Goal: Use online tool/utility: Utilize a website feature to perform a specific function

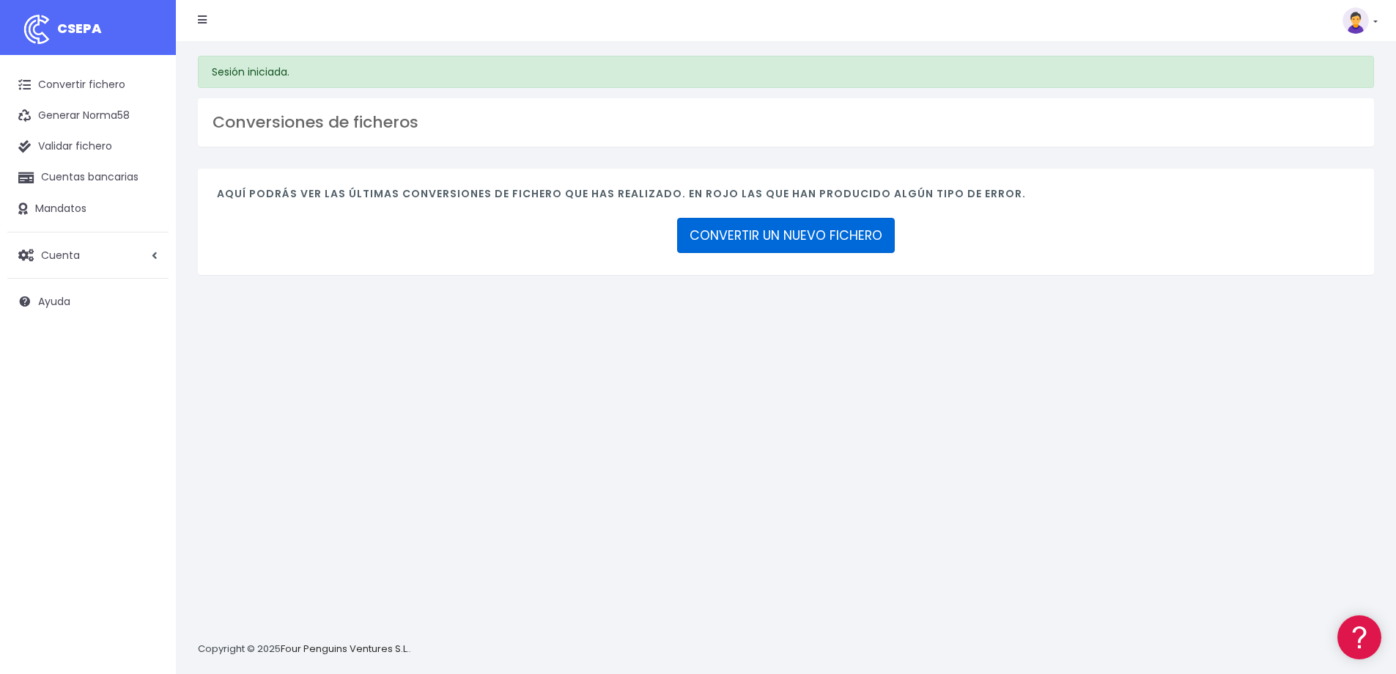
click at [791, 241] on link "CONVERTIR UN NUEVO FICHERO" at bounding box center [786, 235] width 218 height 35
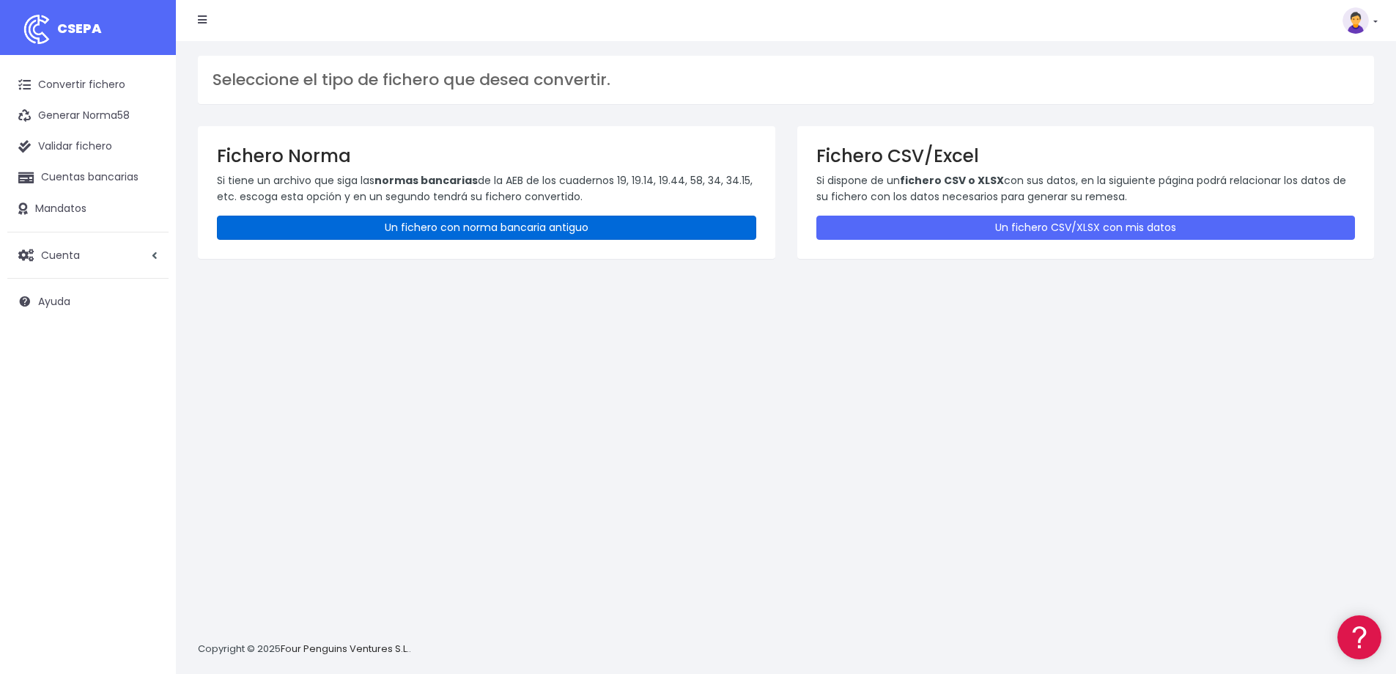
click at [619, 226] on link "Un fichero con norma bancaria antiguo" at bounding box center [486, 227] width 539 height 24
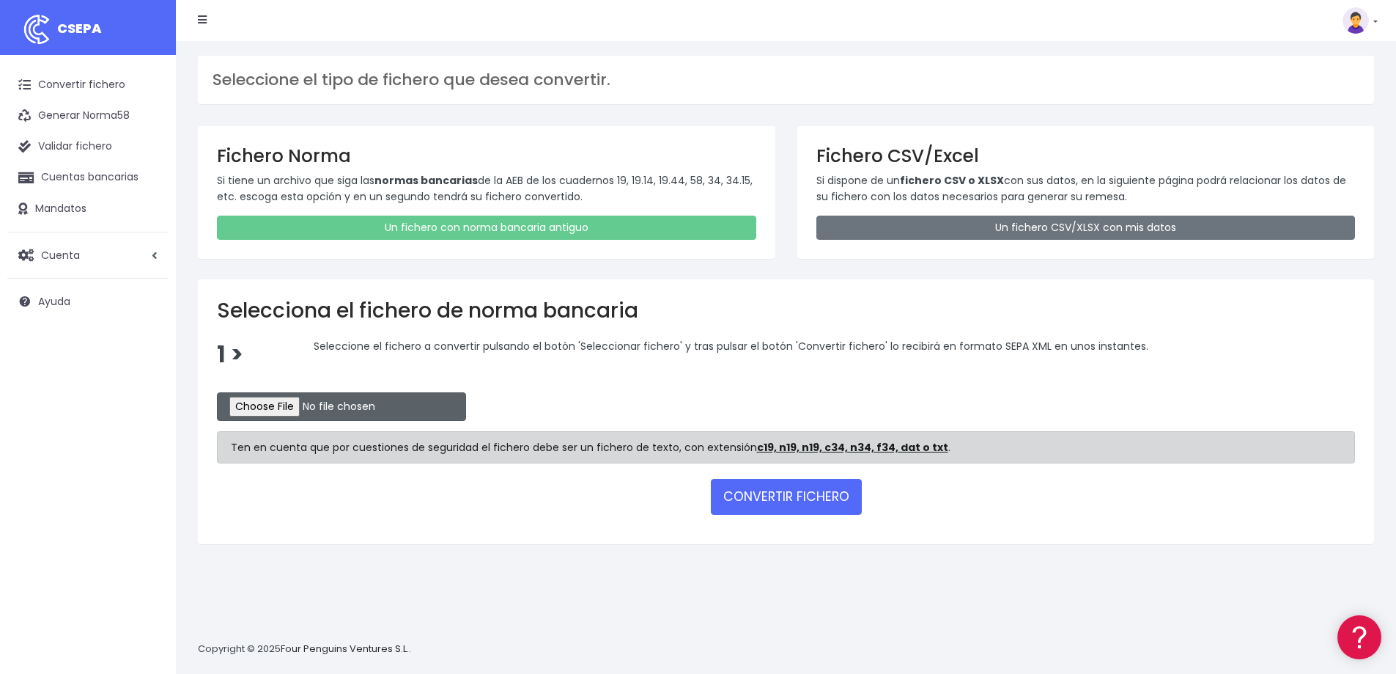
click at [267, 403] on input "file" at bounding box center [341, 406] width 249 height 29
type input "C:\fakepath\CAI0604.txt"
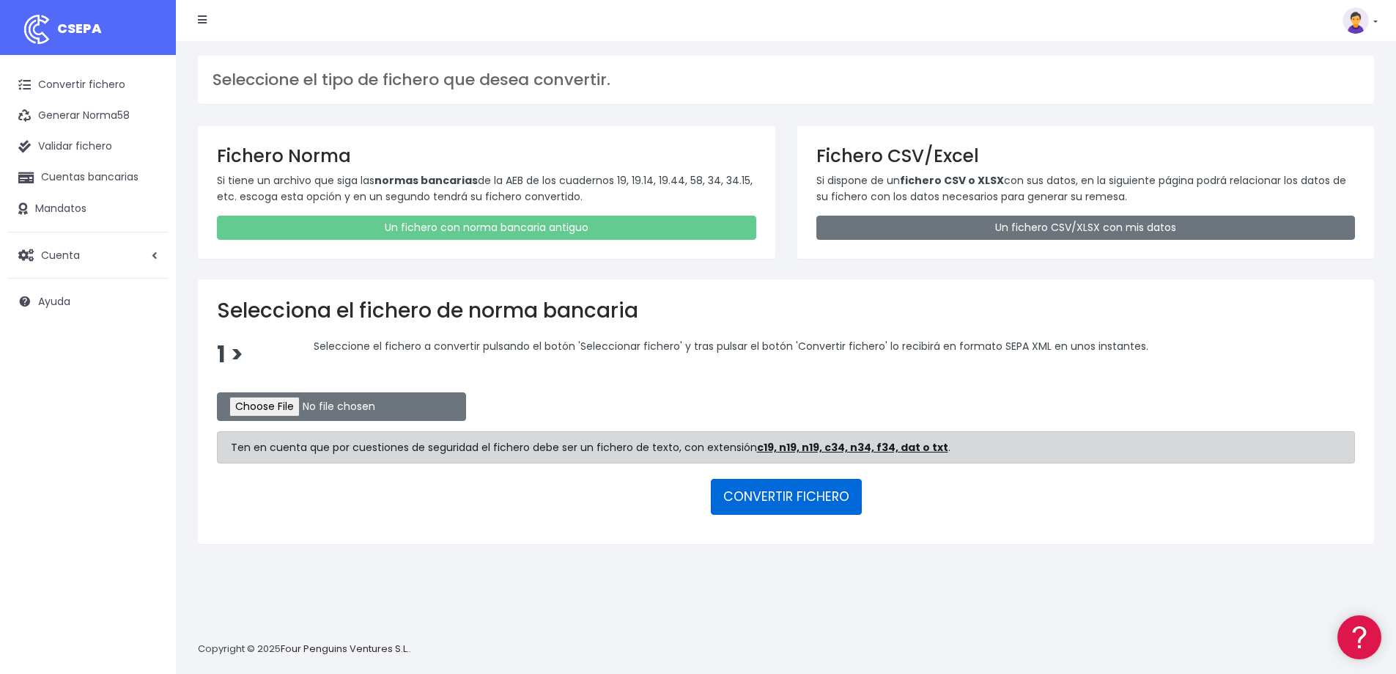
click at [783, 504] on button "CONVERTIR FICHERO" at bounding box center [786, 496] width 151 height 35
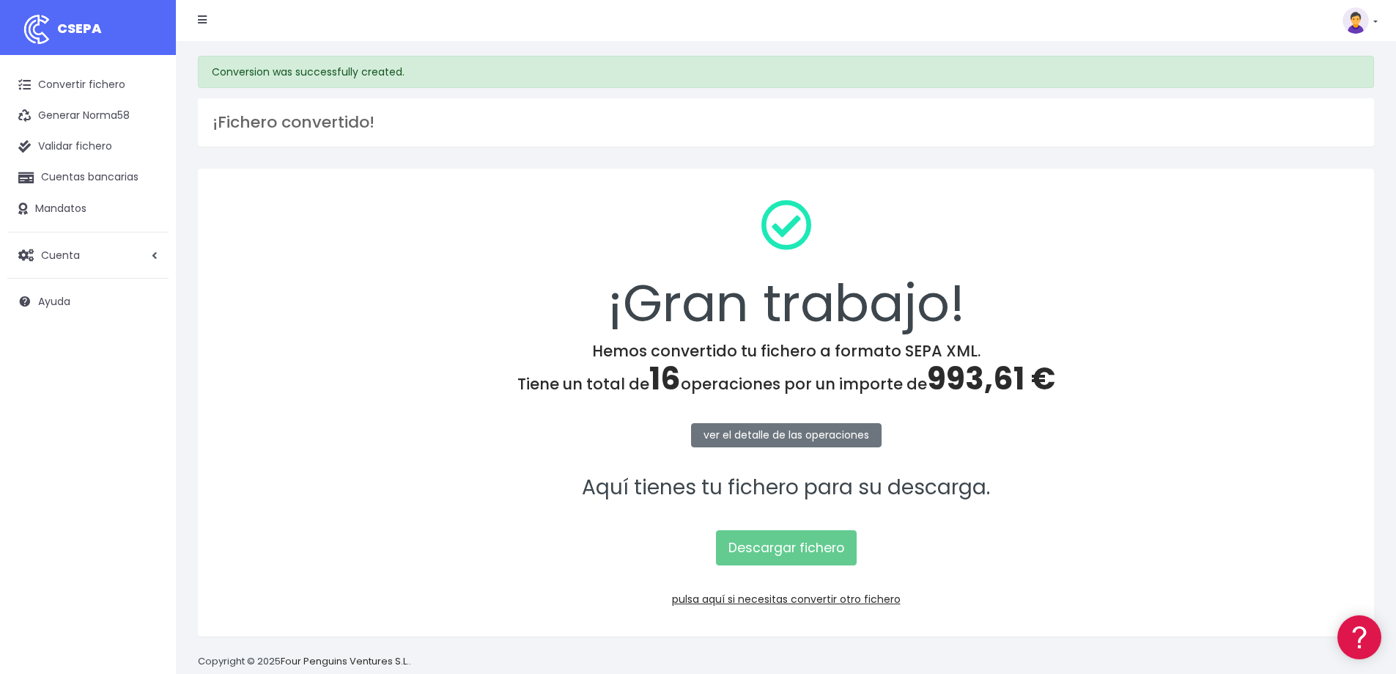
click at [394, 374] on h4 "Hemos convertido tu fichero a formato SEPA XML. Tiene un total de 16 operacione…" at bounding box center [786, 370] width 1138 height 56
click at [812, 432] on link "ver el detalle de las operaciones" at bounding box center [786, 435] width 191 height 24
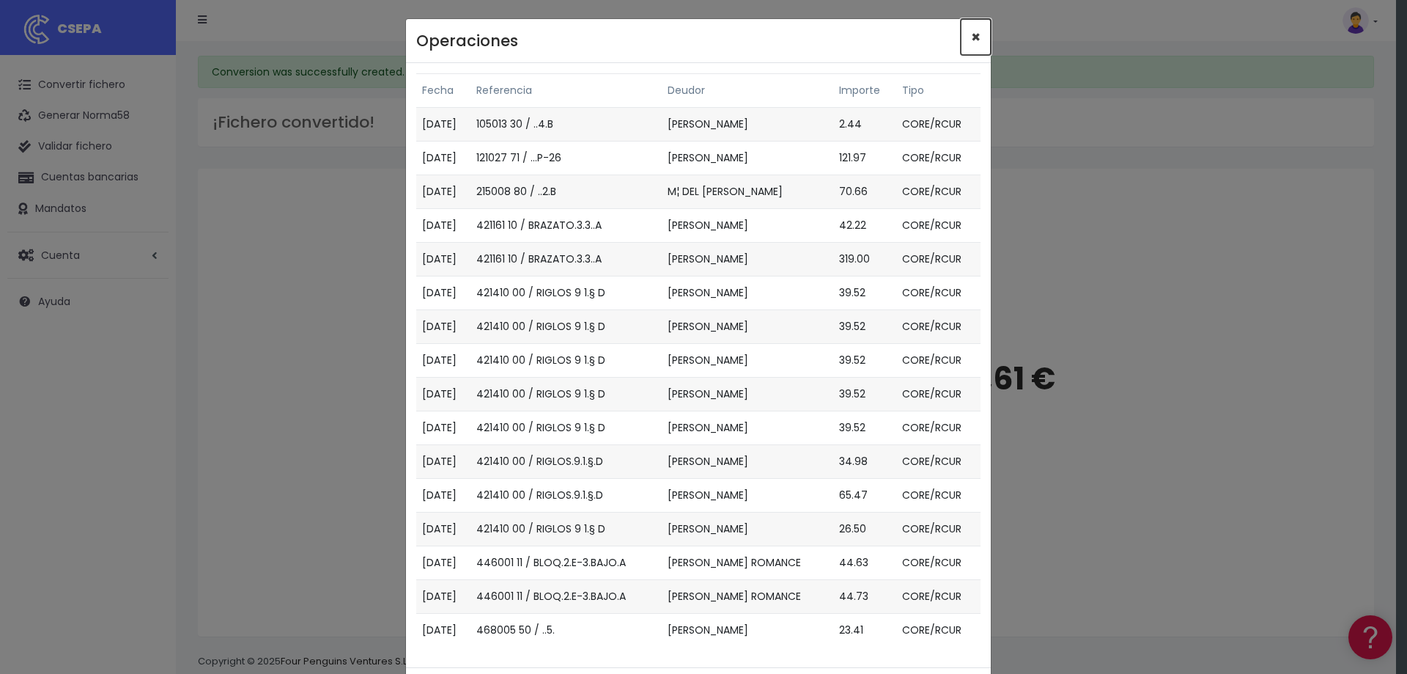
click at [971, 32] on span "×" at bounding box center [976, 36] width 10 height 21
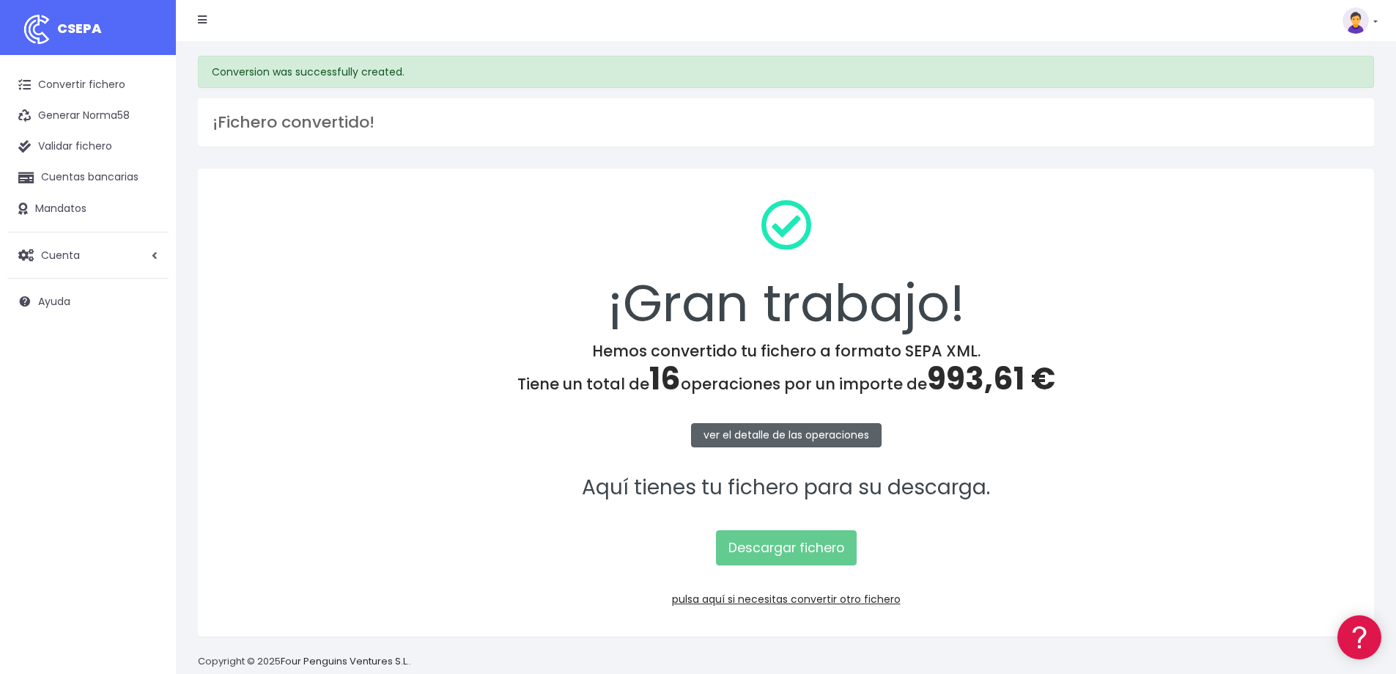
click at [740, 442] on link "ver el detalle de las operaciones" at bounding box center [786, 435] width 191 height 24
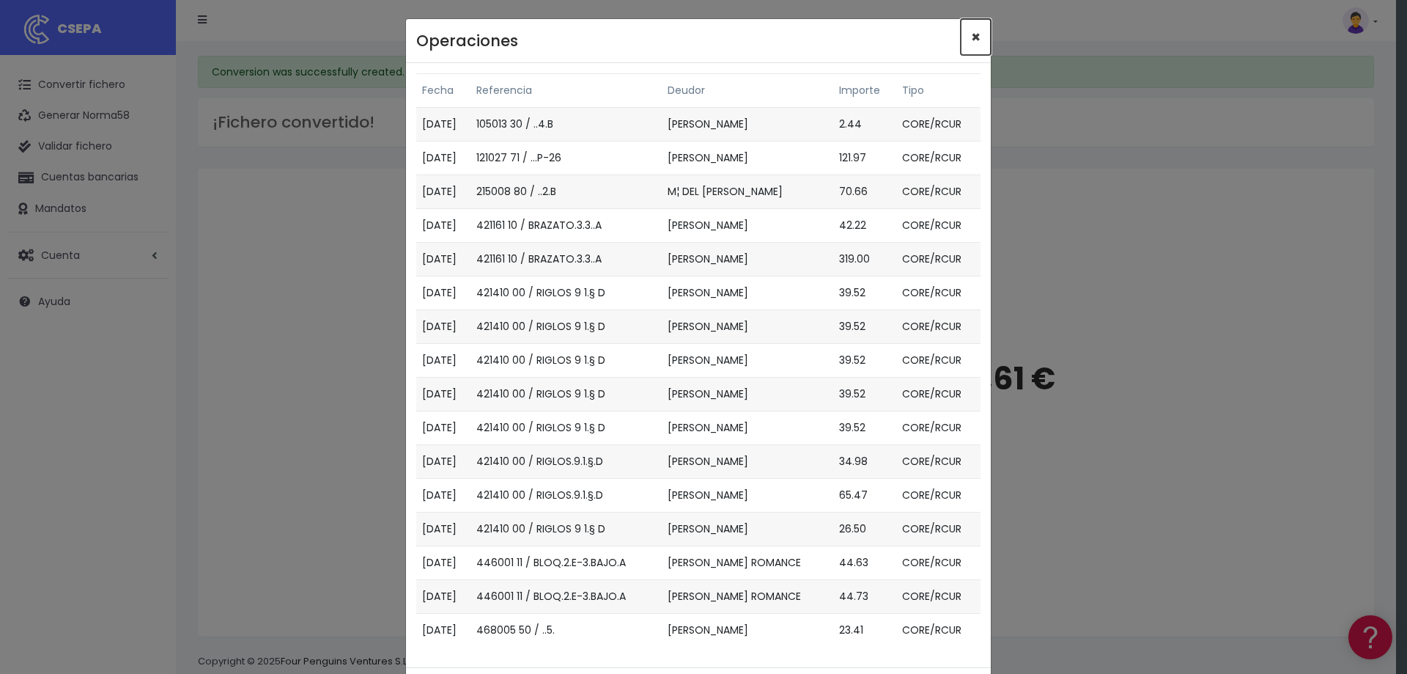
click at [964, 34] on button "×" at bounding box center [976, 37] width 30 height 36
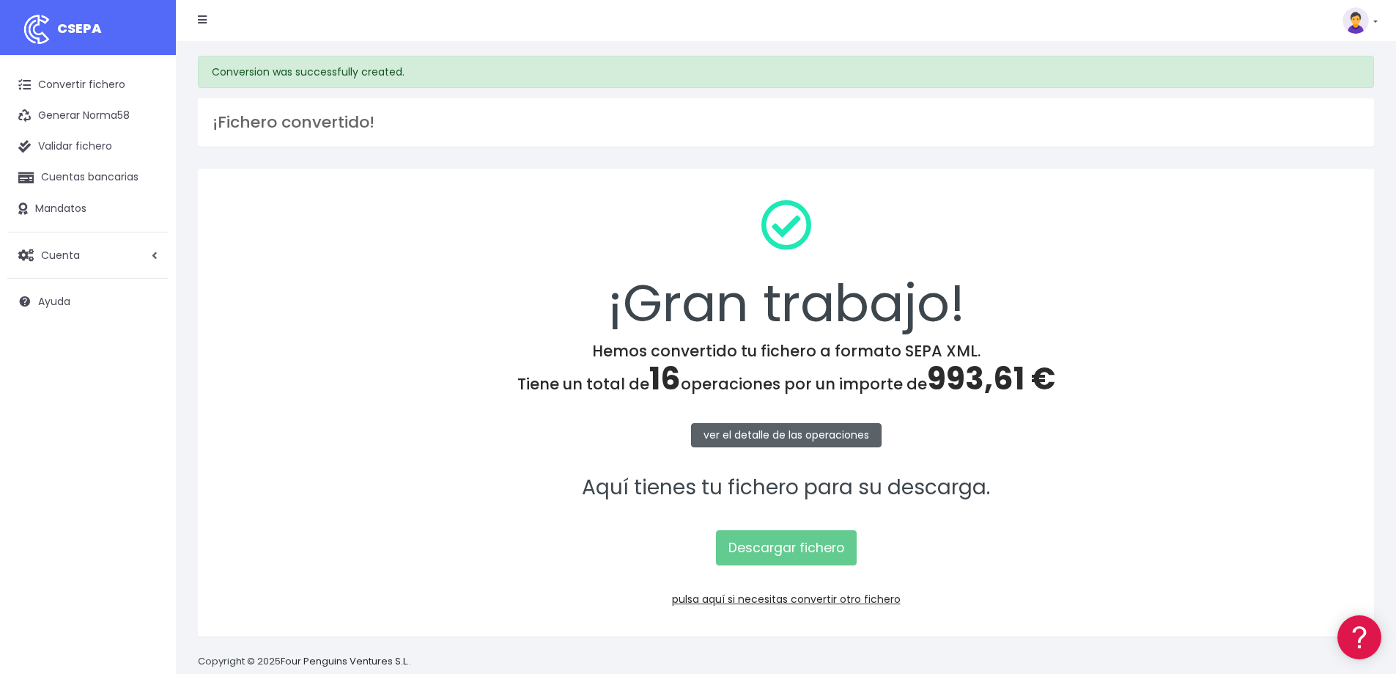
click at [787, 427] on link "ver el detalle de las operaciones" at bounding box center [786, 435] width 191 height 24
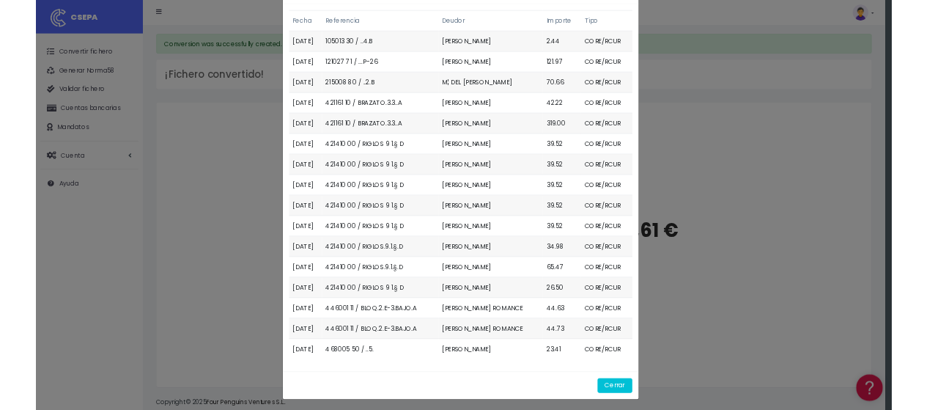
scroll to position [58, 0]
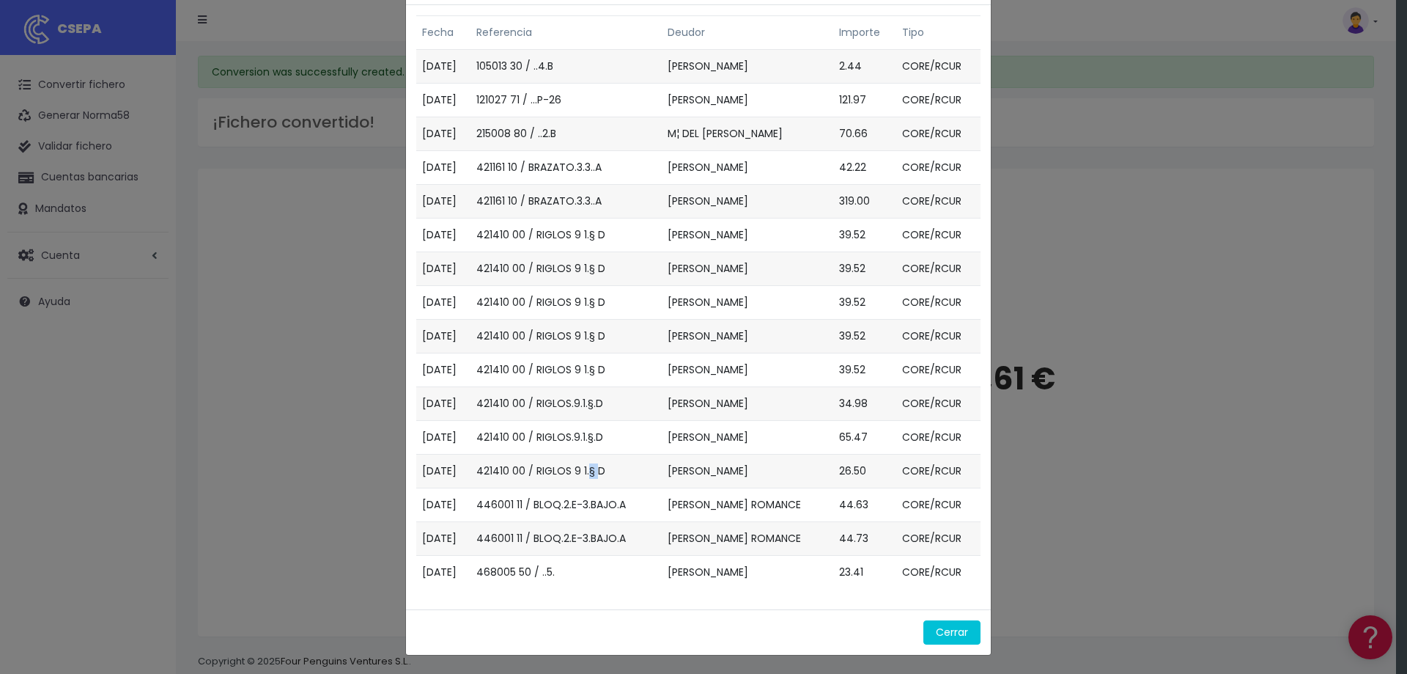
drag, startPoint x: 599, startPoint y: 470, endPoint x: 608, endPoint y: 469, distance: 8.1
click at [608, 469] on td "421410 00 / RIGLOS 9 1.§ D" at bounding box center [566, 471] width 191 height 34
click at [601, 235] on td "421410 00 / RIGLOS 9 1.§ D" at bounding box center [566, 235] width 191 height 34
click at [638, 627] on div "Cerrar" at bounding box center [698, 631] width 585 height 45
click at [949, 630] on button "Cerrar" at bounding box center [951, 632] width 57 height 24
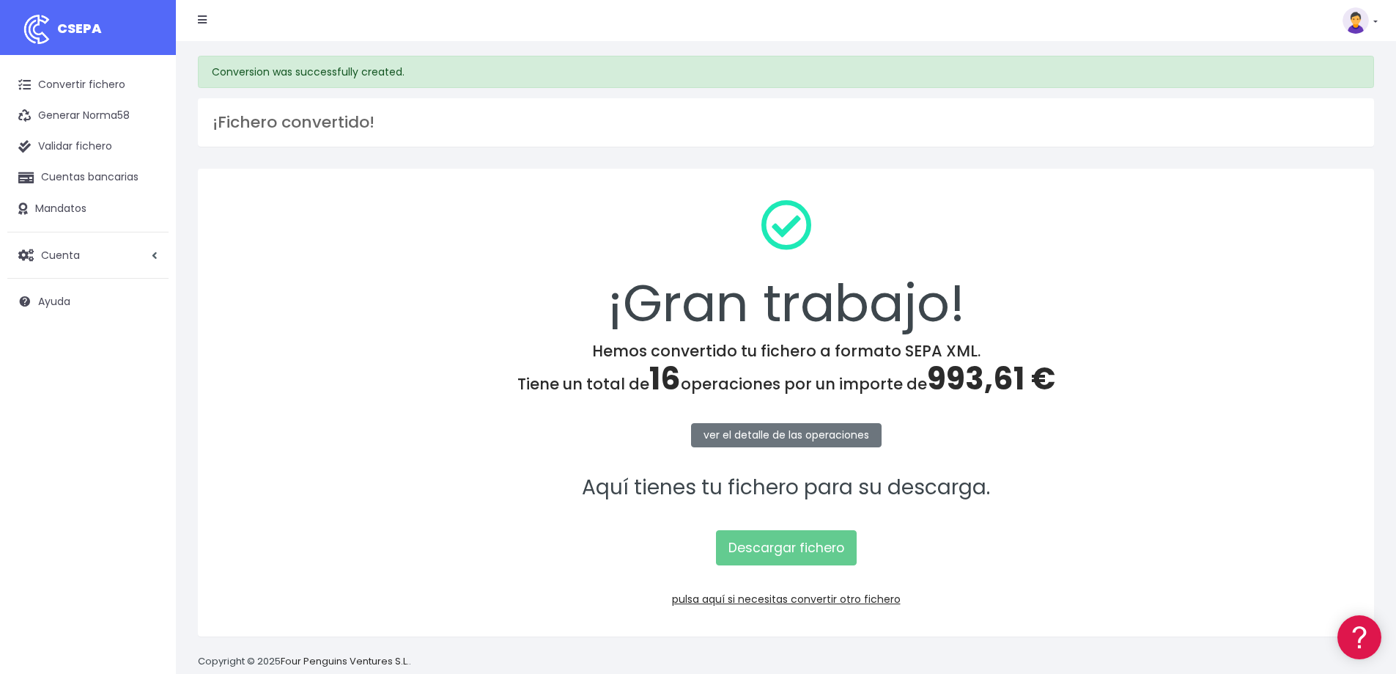
click at [1113, 412] on div "¡Gran trabajo! Hemos convertido tu fichero a formato SEPA XML. Tiene un total d…" at bounding box center [786, 403] width 1176 height 468
click at [775, 542] on link "Descargar fichero" at bounding box center [786, 547] width 141 height 35
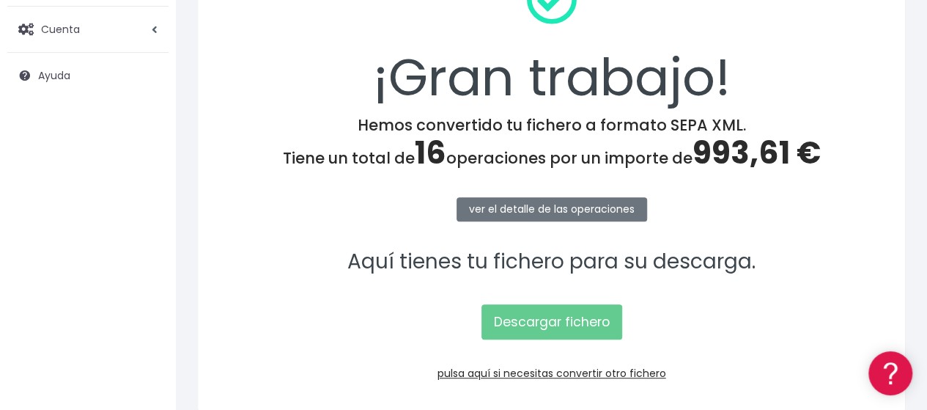
scroll to position [289, 0]
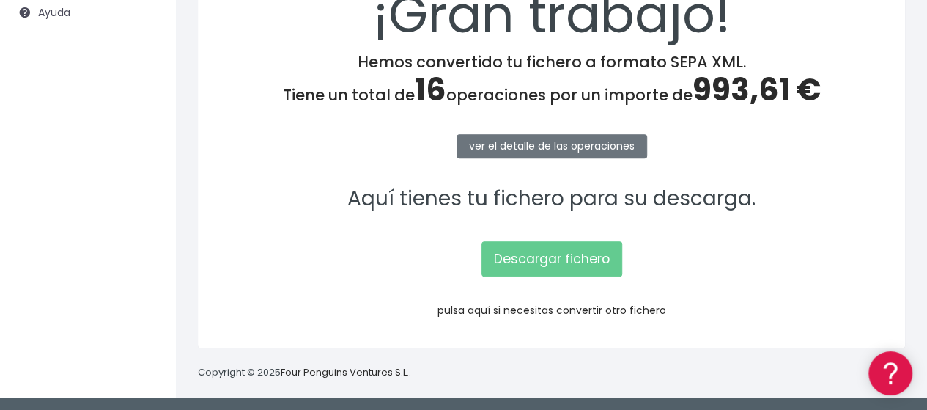
click at [546, 304] on link "pulsa aquí si necesitas convertir otro fichero" at bounding box center [552, 310] width 229 height 15
